Goal: Information Seeking & Learning: Find specific page/section

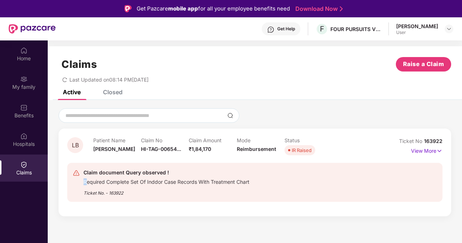
drag, startPoint x: 85, startPoint y: 182, endPoint x: 274, endPoint y: 171, distance: 189.4
click at [274, 171] on div "Claim document Query observed ! Required Complete Set Of Inddor Case Records Wi…" at bounding box center [225, 182] width 304 height 28
click at [273, 172] on div "Claim document Query observed ! Required Complete Set Of Inddor Case Records Wi…" at bounding box center [225, 182] width 304 height 28
drag, startPoint x: 85, startPoint y: 181, endPoint x: 266, endPoint y: 180, distance: 181.4
click at [266, 180] on div "Claim document Query observed ! Required Complete Set Of Inddor Case Records Wi…" at bounding box center [225, 182] width 304 height 28
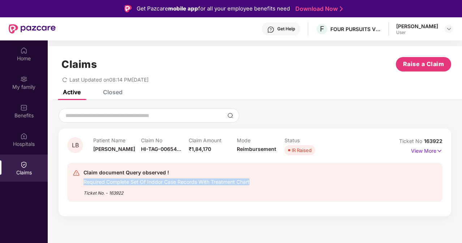
scroll to position [40, 0]
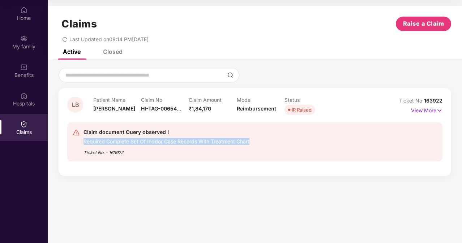
click at [262, 163] on div "Claim document Query observed ! Required Complete Set Of Inddor Case Records Wi…" at bounding box center [254, 142] width 375 height 51
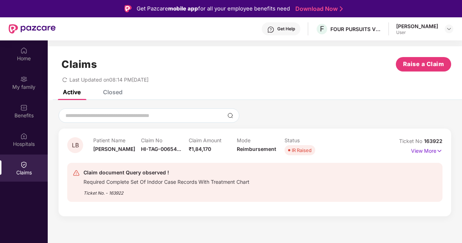
scroll to position [0, 0]
click at [113, 92] on div "Closed" at bounding box center [113, 92] width 20 height 7
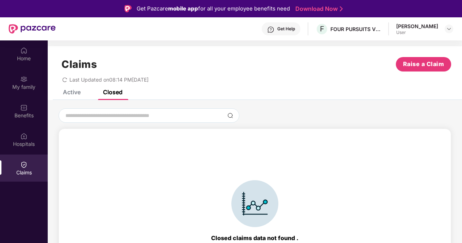
click at [70, 95] on div "Active" at bounding box center [72, 92] width 18 height 7
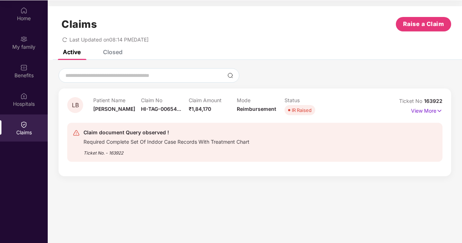
scroll to position [40, 0]
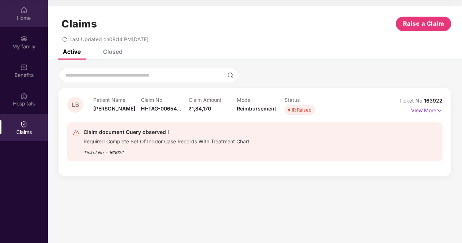
click at [21, 16] on div "Home" at bounding box center [24, 17] width 48 height 7
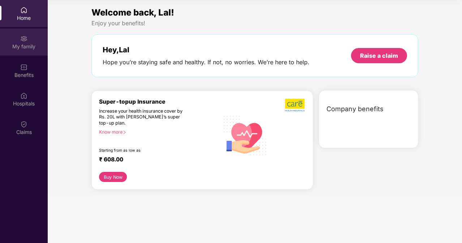
click at [22, 37] on img at bounding box center [23, 38] width 7 height 7
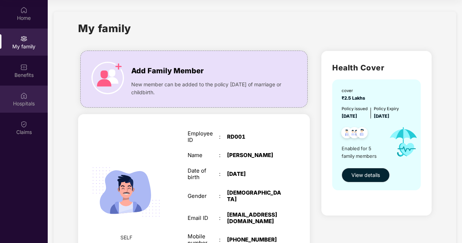
click at [26, 102] on div "Hospitals" at bounding box center [24, 103] width 48 height 7
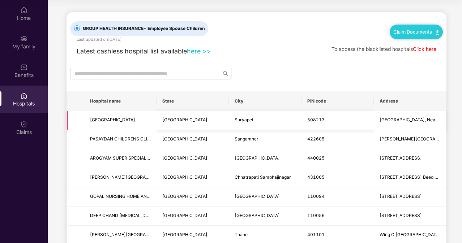
scroll to position [0, 0]
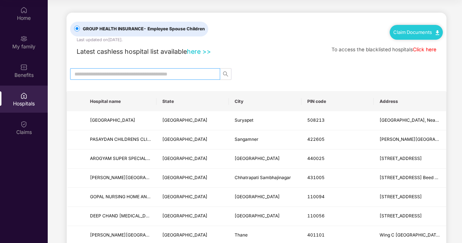
click at [126, 74] on input "text" at bounding box center [142, 74] width 136 height 8
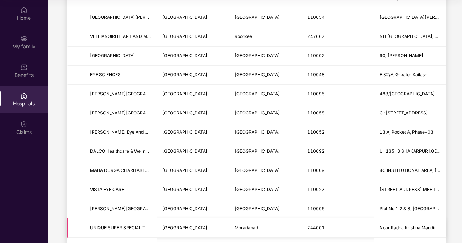
scroll to position [542, 0]
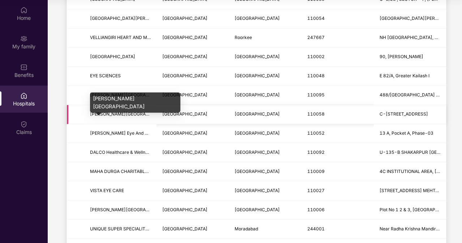
type input "*****"
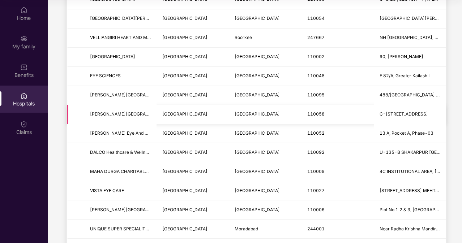
click at [124, 111] on span "[PERSON_NAME][GEOGRAPHIC_DATA]" at bounding box center [120, 114] width 61 height 7
